Goal: Task Accomplishment & Management: Use online tool/utility

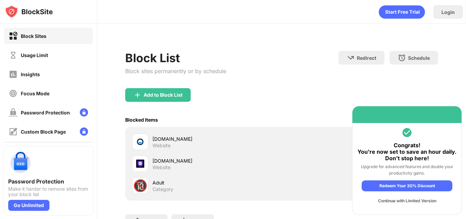
scroll to position [59, 0]
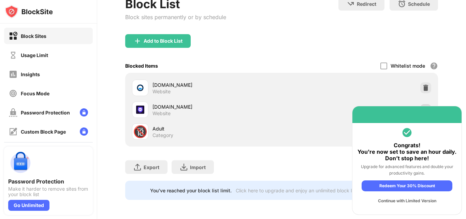
click at [423, 106] on img at bounding box center [426, 109] width 7 height 7
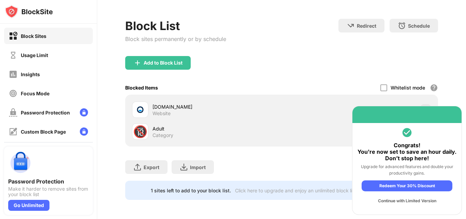
scroll to position [37, 0]
click at [151, 60] on div "Add to Block List" at bounding box center [163, 62] width 39 height 5
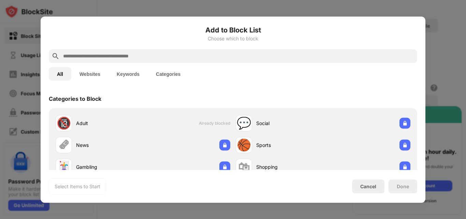
click at [142, 51] on div at bounding box center [233, 56] width 369 height 14
click at [125, 55] on input "text" at bounding box center [238, 56] width 352 height 8
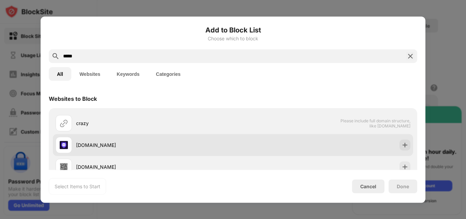
type input "*****"
click at [81, 139] on div "[DOMAIN_NAME]" at bounding box center [145, 145] width 178 height 16
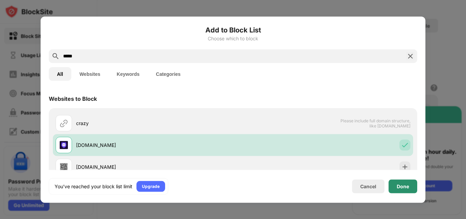
click at [414, 186] on div "Done" at bounding box center [403, 186] width 29 height 14
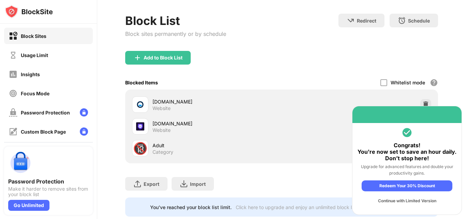
scroll to position [59, 0]
